Goal: Transaction & Acquisition: Obtain resource

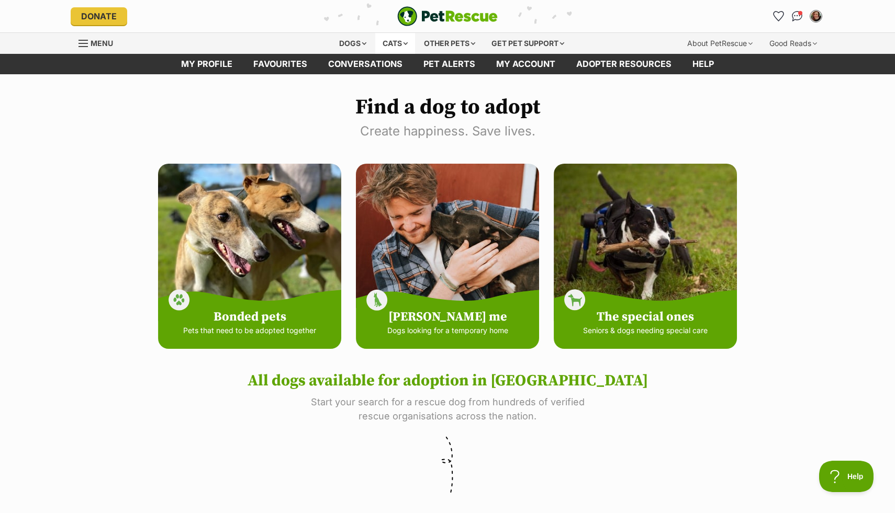
click at [394, 44] on div "Cats" at bounding box center [395, 43] width 40 height 21
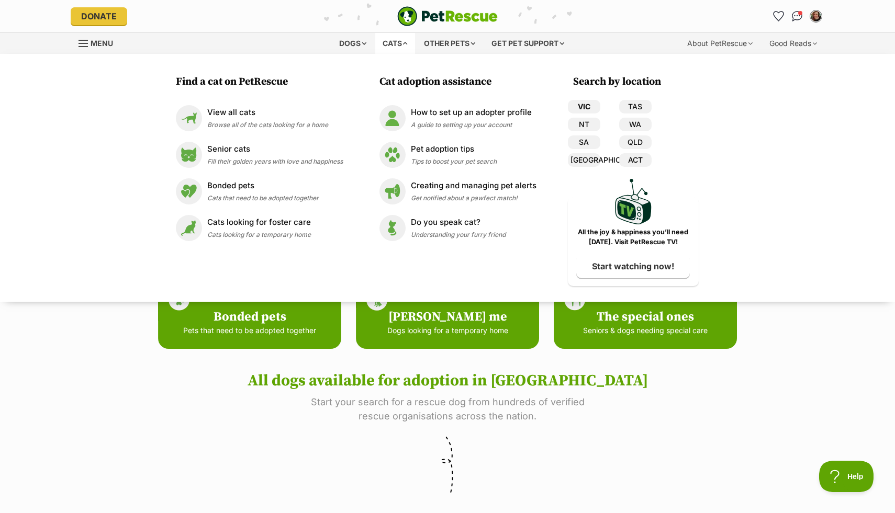
click at [574, 105] on link "VIC" at bounding box center [584, 107] width 32 height 14
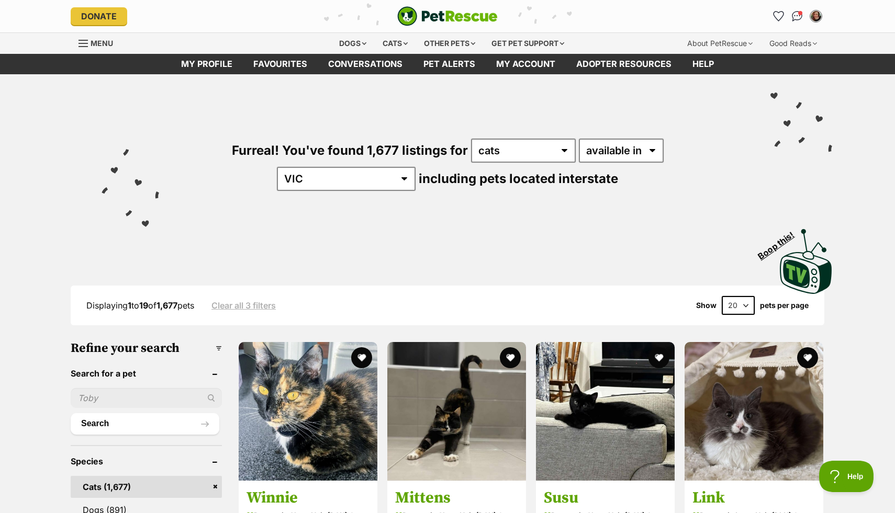
click at [732, 297] on select "20 40 60" at bounding box center [738, 305] width 33 height 19
select select "60"
